Goal: Task Accomplishment & Management: Use online tool/utility

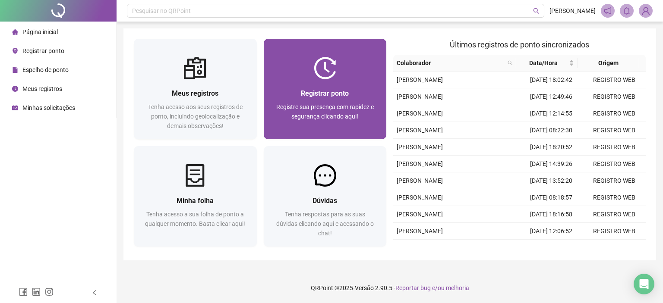
click at [316, 67] on img at bounding box center [325, 68] width 22 height 22
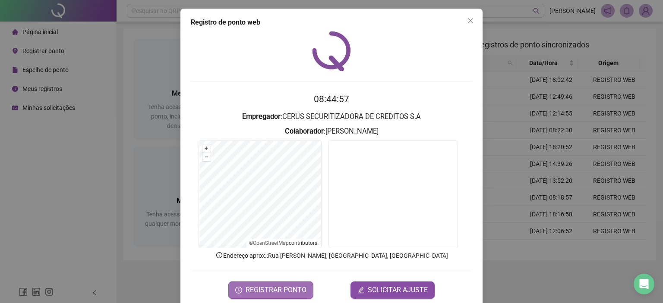
click at [291, 290] on span "REGISTRAR PONTO" at bounding box center [276, 290] width 61 height 10
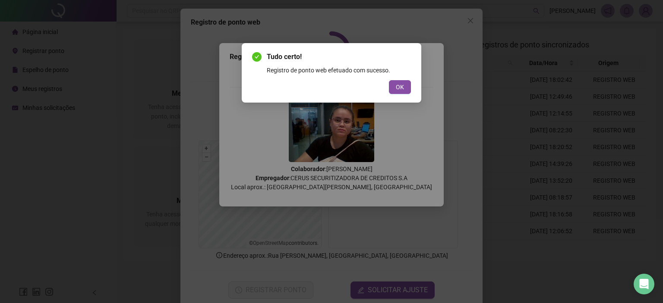
click at [401, 85] on span "OK" at bounding box center [400, 86] width 8 height 9
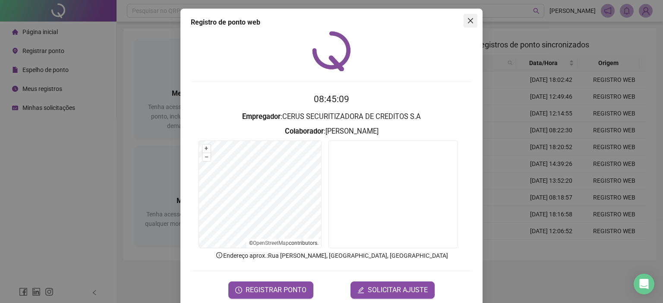
click at [467, 23] on icon "close" at bounding box center [470, 20] width 7 height 7
